Goal: Information Seeking & Learning: Learn about a topic

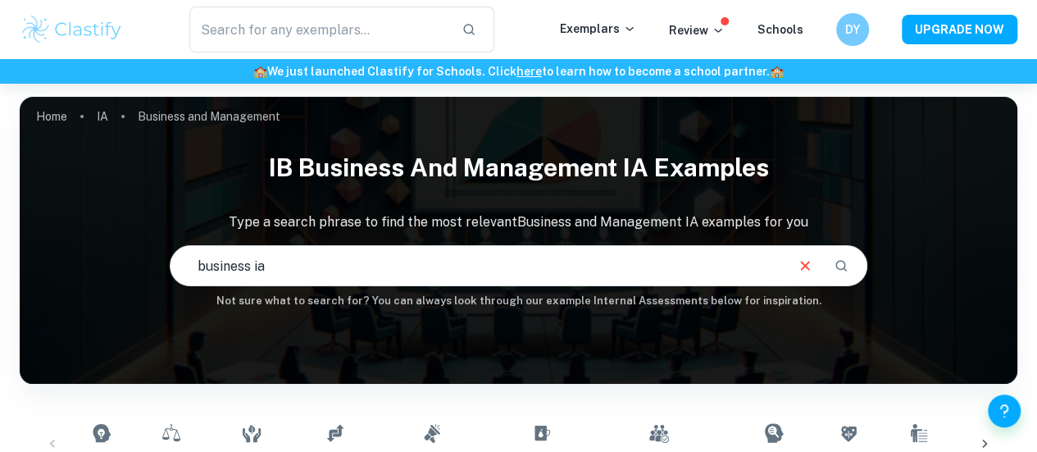
type input "business ia"
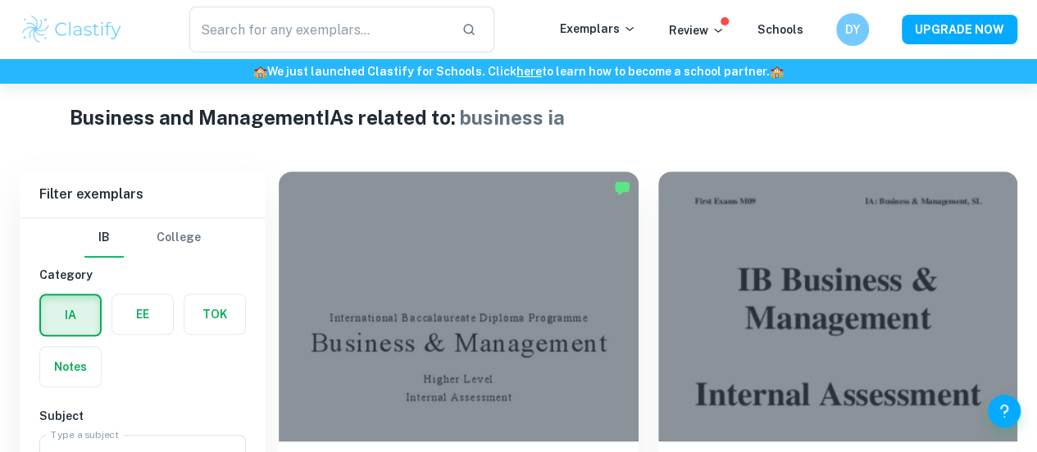
scroll to position [440, 0]
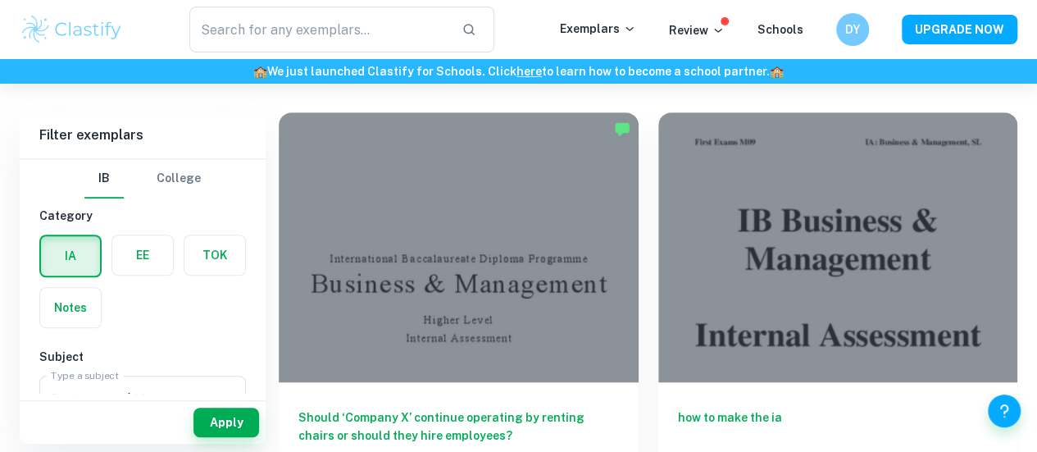
drag, startPoint x: 461, startPoint y: 303, endPoint x: 779, endPoint y: 6, distance: 436.0
click at [461, 382] on div "Should ‘Company X’ continue operating by renting chairs or should they hire emp…" at bounding box center [459, 455] width 360 height 147
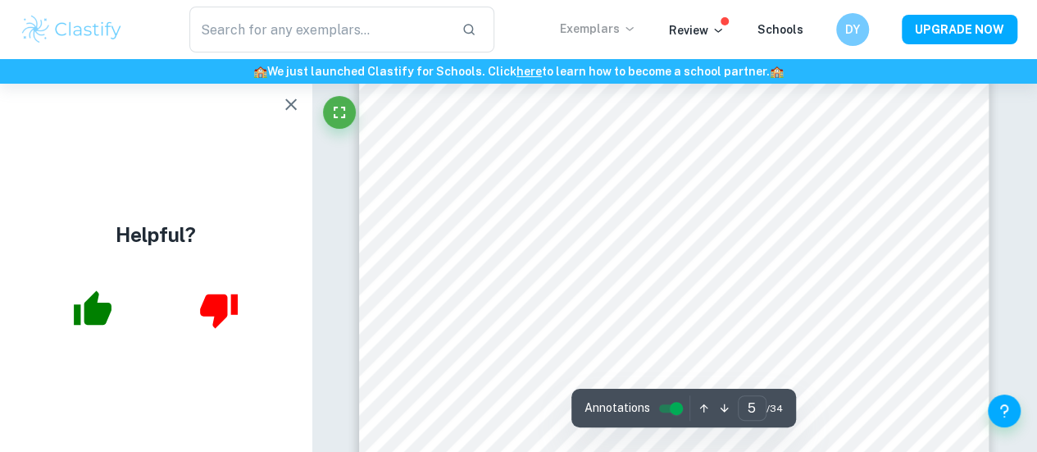
scroll to position [4807, 0]
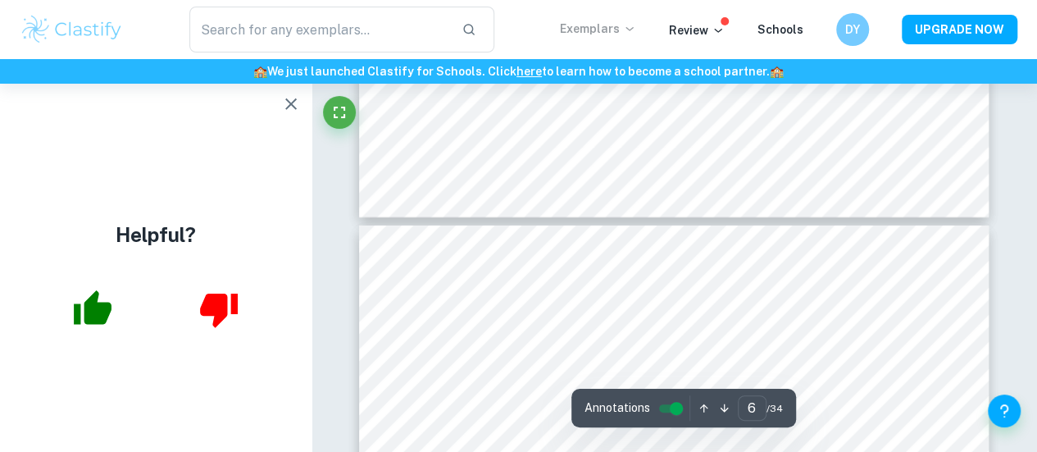
type input "7"
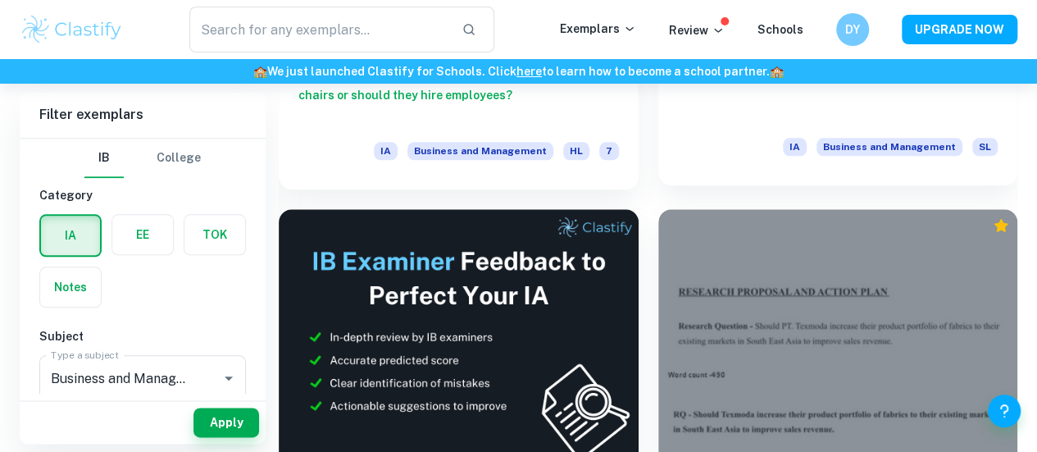
scroll to position [828, 0]
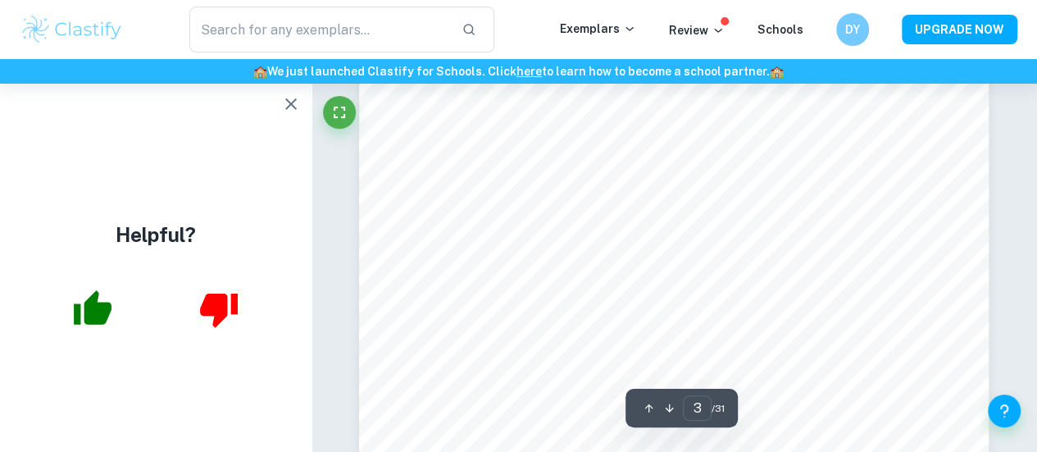
scroll to position [2423, 0]
type input "4"
